Goal: Transaction & Acquisition: Purchase product/service

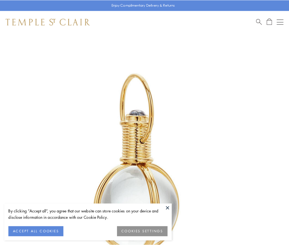
scroll to position [144, 0]
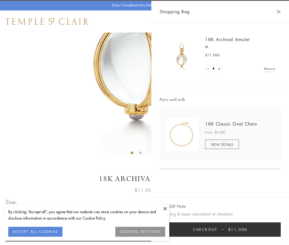
click at [221, 229] on button "Checkout $11,000" at bounding box center [220, 229] width 121 height 14
